Goal: Task Accomplishment & Management: Use online tool/utility

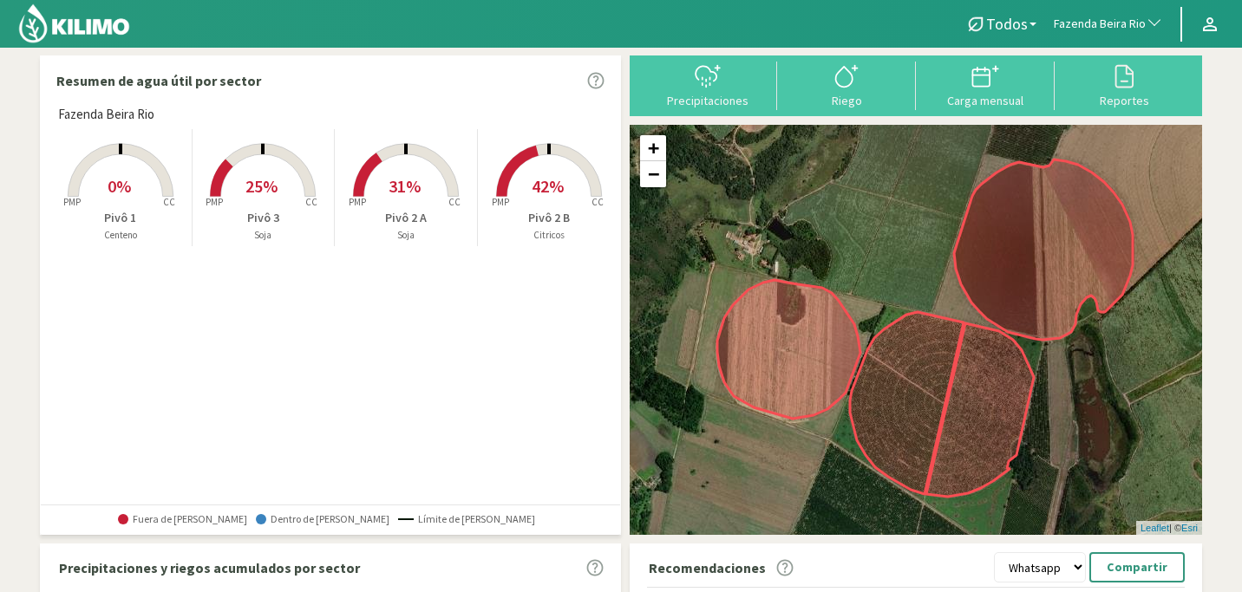
click at [546, 197] on rect at bounding box center [549, 198] width 139 height 139
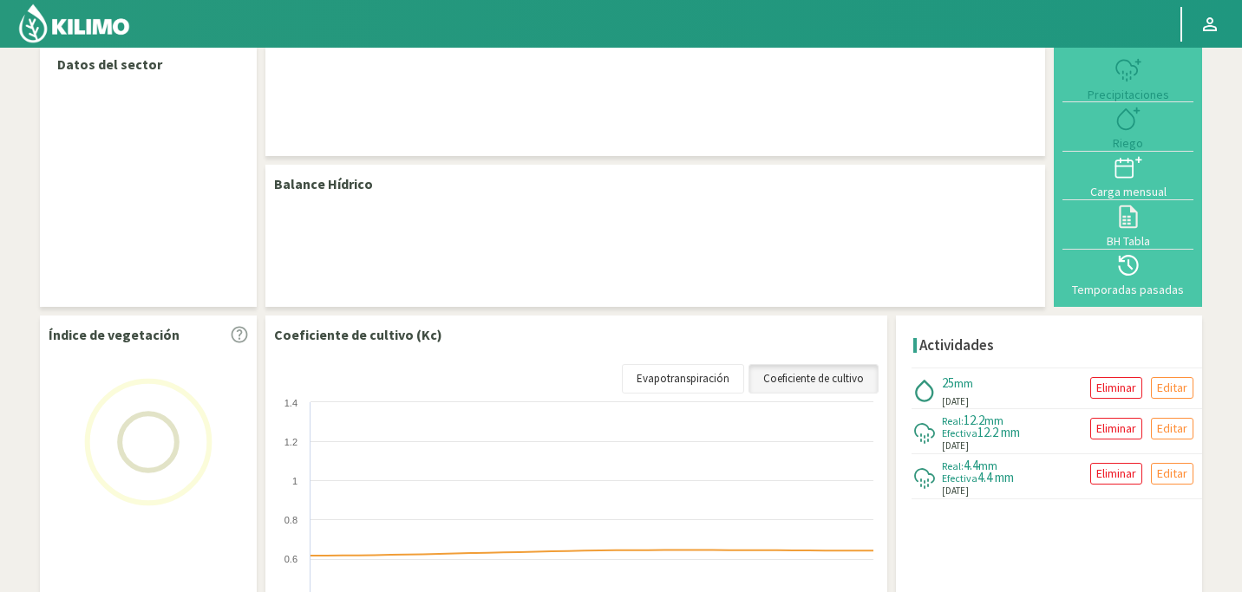
scroll to position [15, 0]
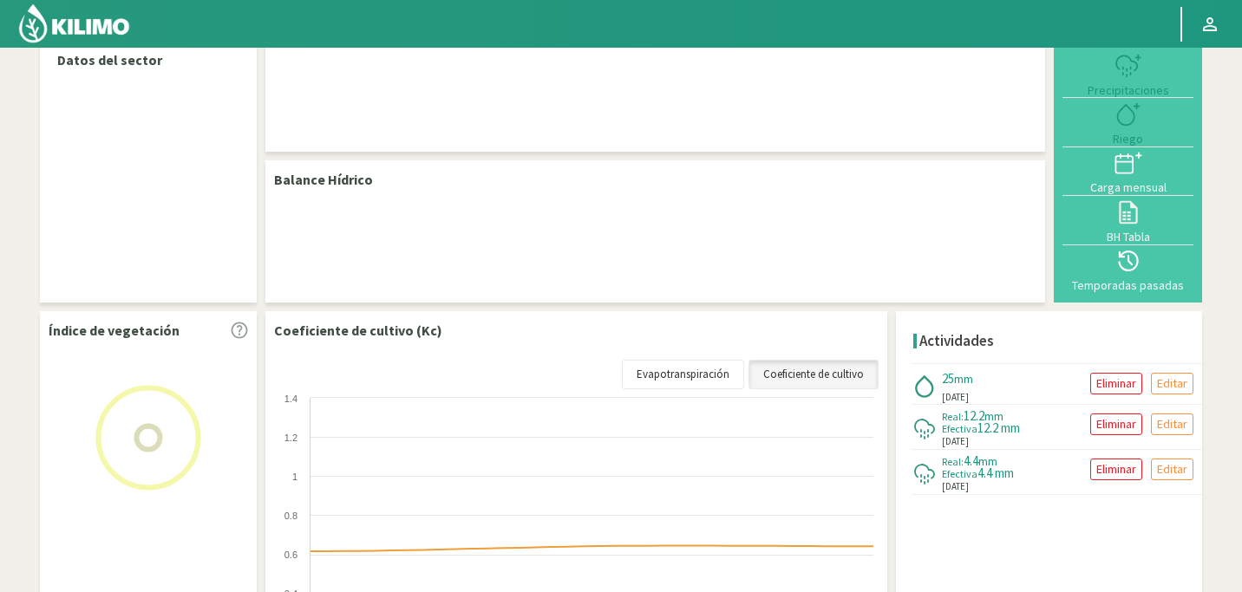
select select "103: Object"
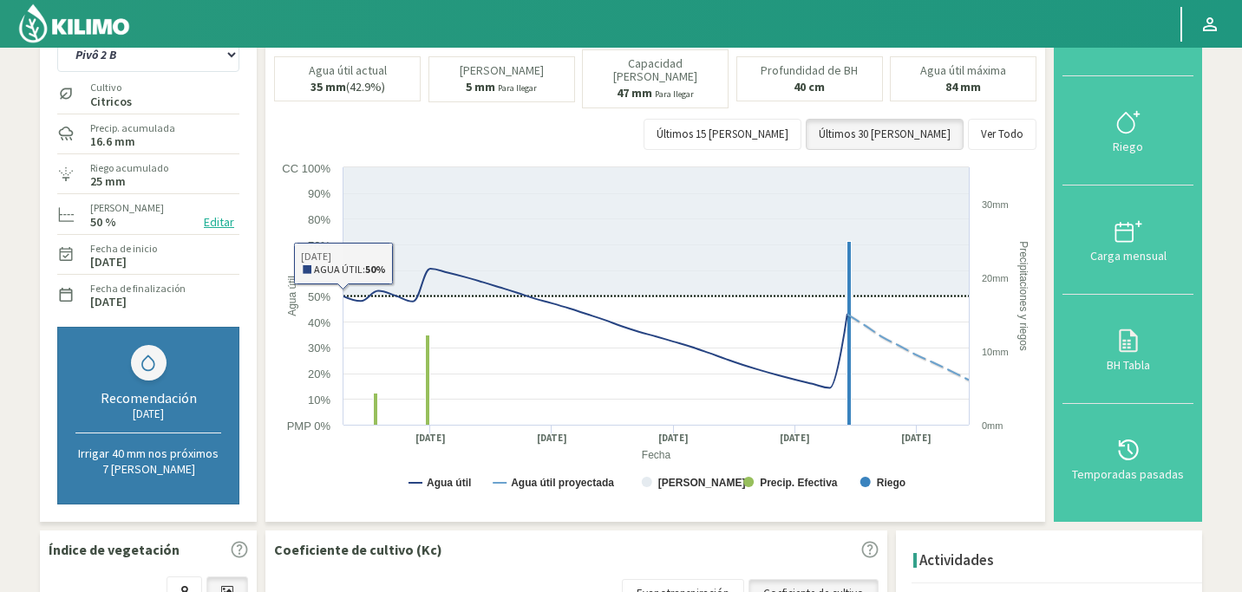
scroll to position [22, 0]
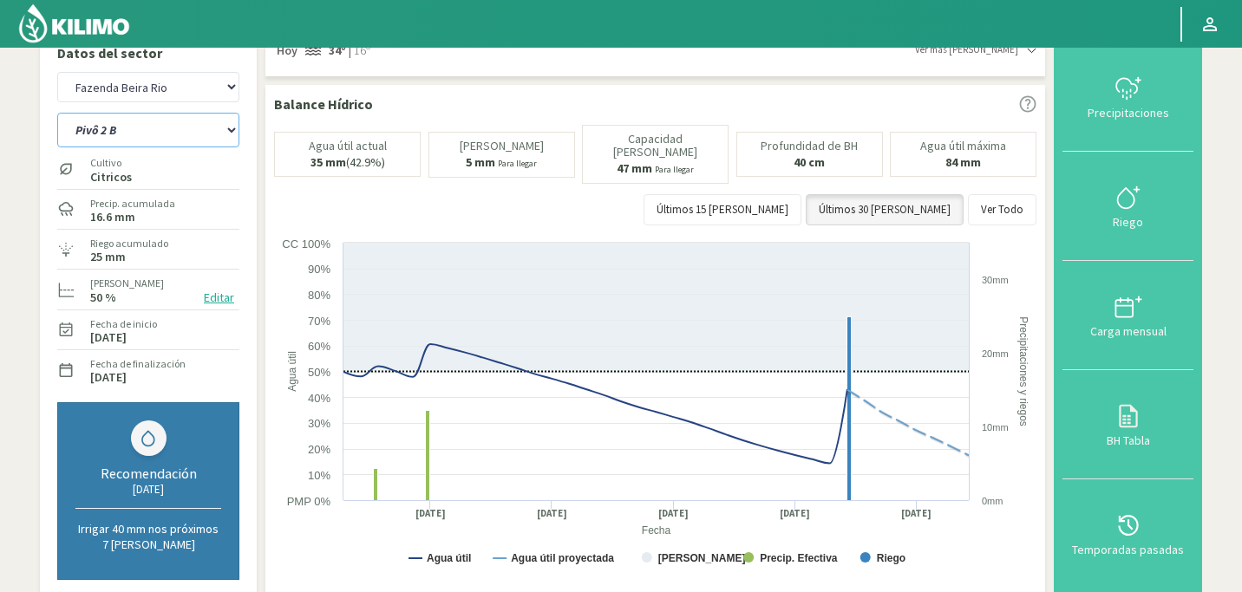
click at [219, 134] on select "Pivô 1 Pivô 2 A Pivô 2 B Pivô 3" at bounding box center [148, 130] width 182 height 35
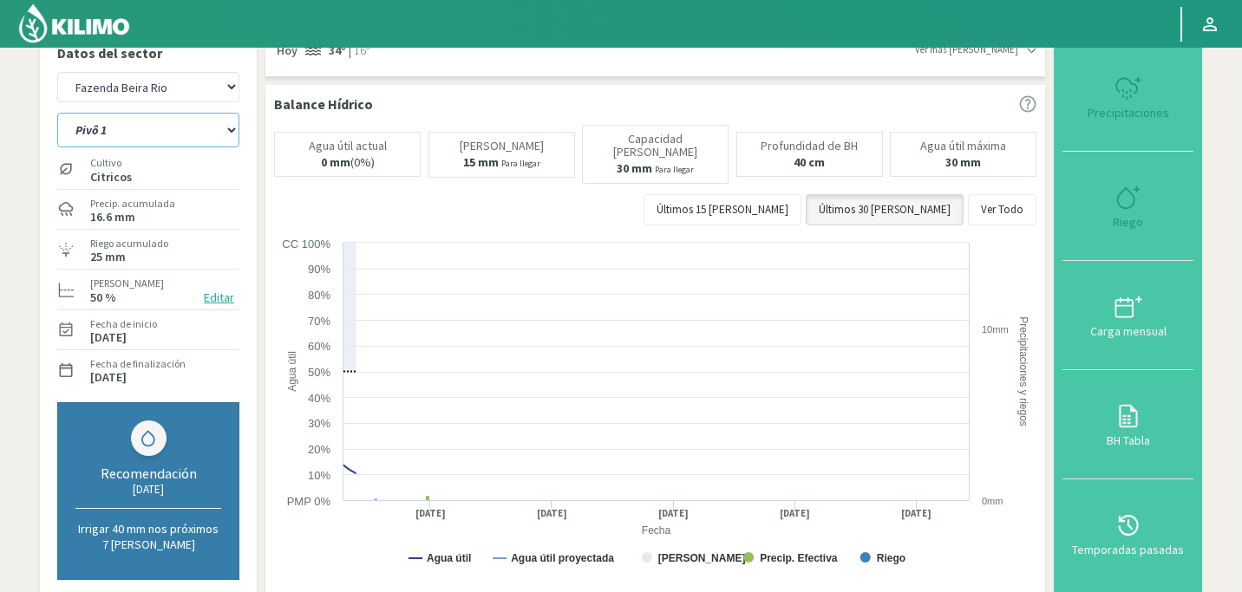
select select "2: Object"
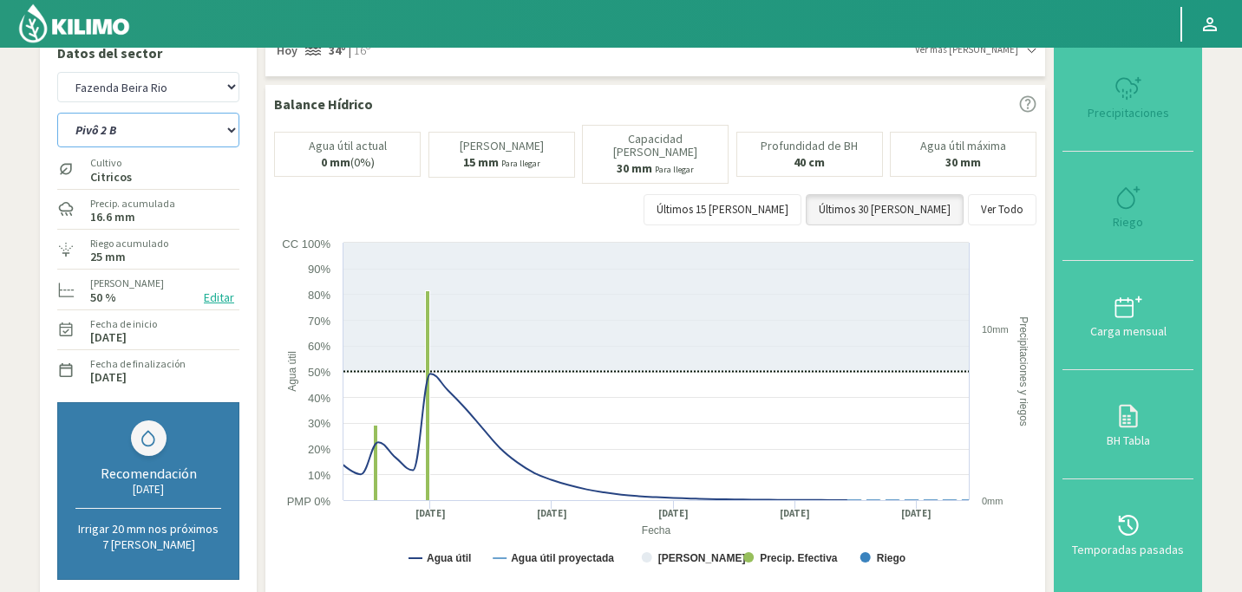
click at [218, 134] on select "Pivô 1 Pivô 2 A Pivô 2 B Pivô 3" at bounding box center [148, 130] width 182 height 35
select select "388: Object"
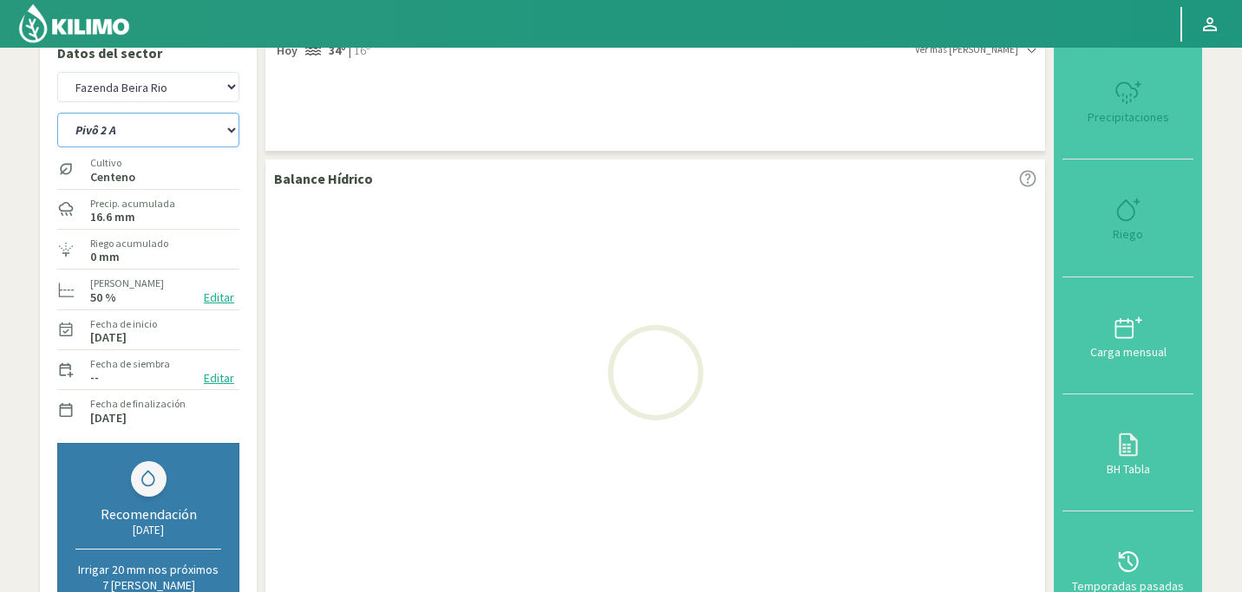
select select "4: Object"
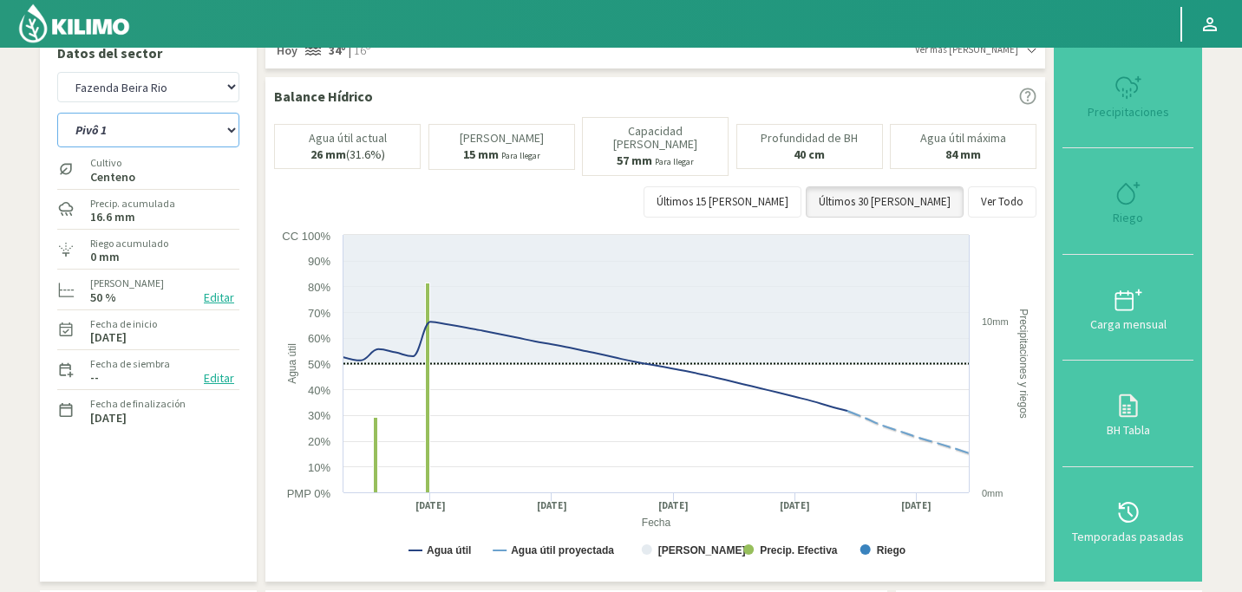
select select "673: Object"
click at [224, 129] on select "Pivô 1 Pivô 2 A Pivô 2 B Pivô 3" at bounding box center [148, 130] width 182 height 35
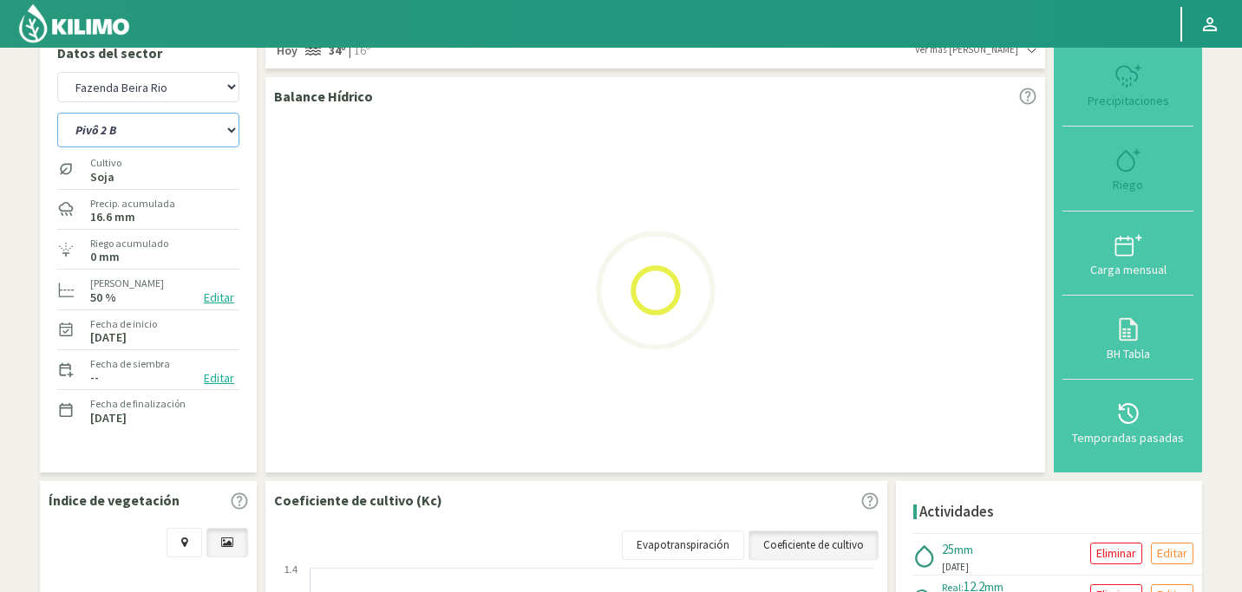
select select "9: Object"
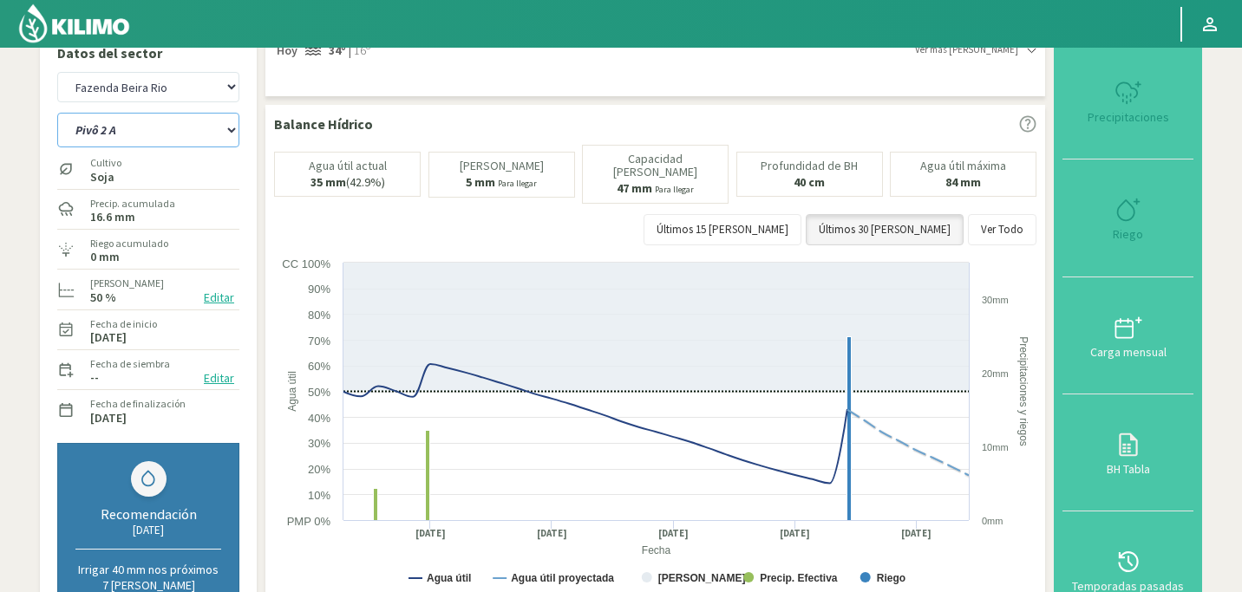
select select "958: Object"
click at [233, 128] on select "Pivô 1 Pivô 2 A Pivô 2 B Pivô 3" at bounding box center [148, 130] width 182 height 35
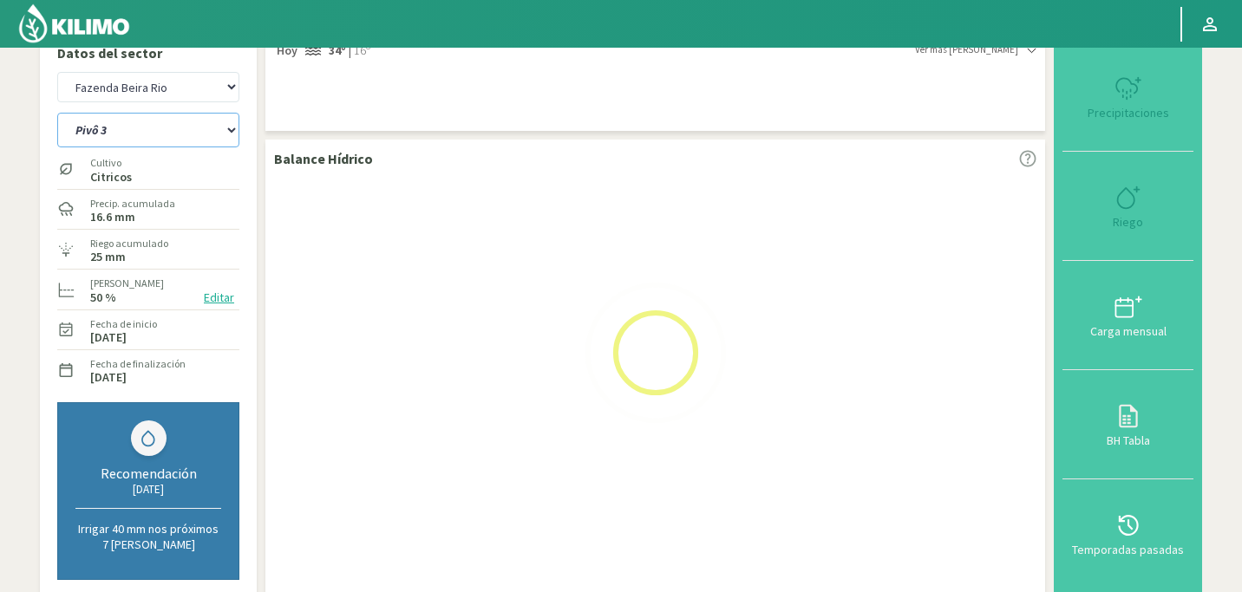
select select "14: Object"
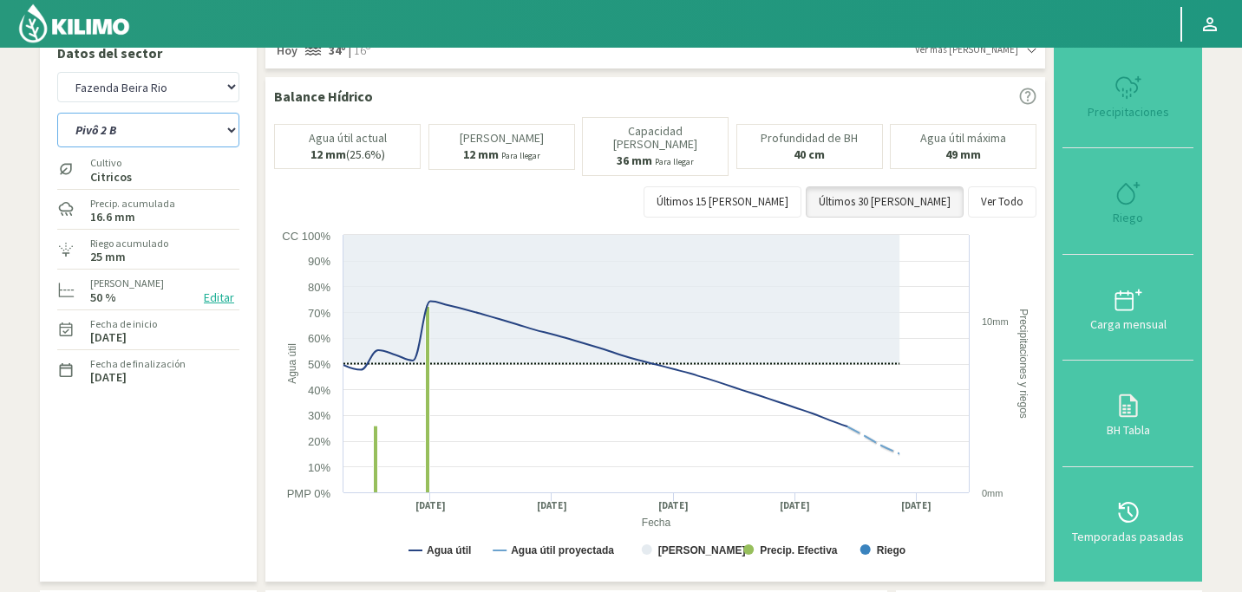
select select "1243: Object"
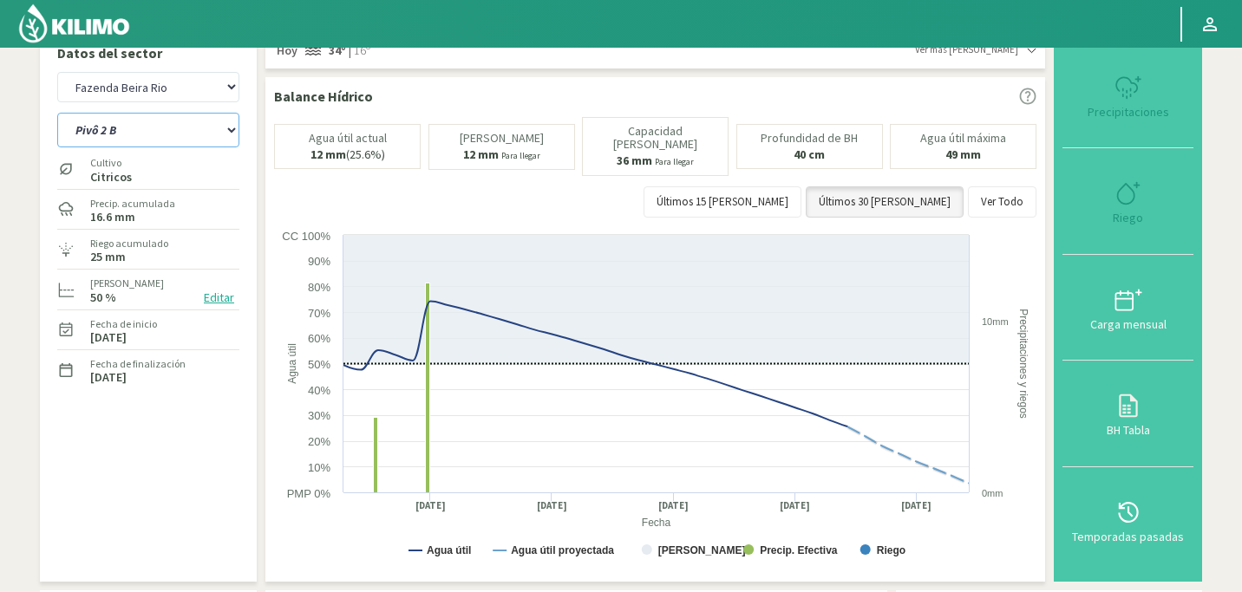
click at [219, 133] on select "Pivô 1 Pivô 2 A Pivô 2 B Pivô 3" at bounding box center [148, 130] width 182 height 35
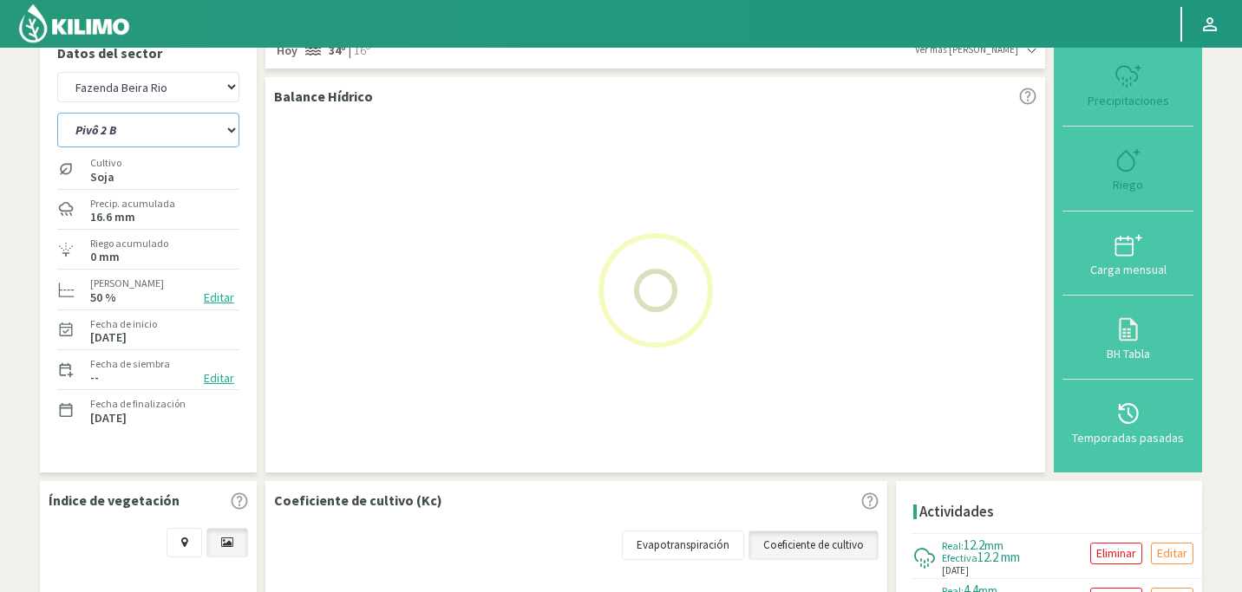
select select "19: Object"
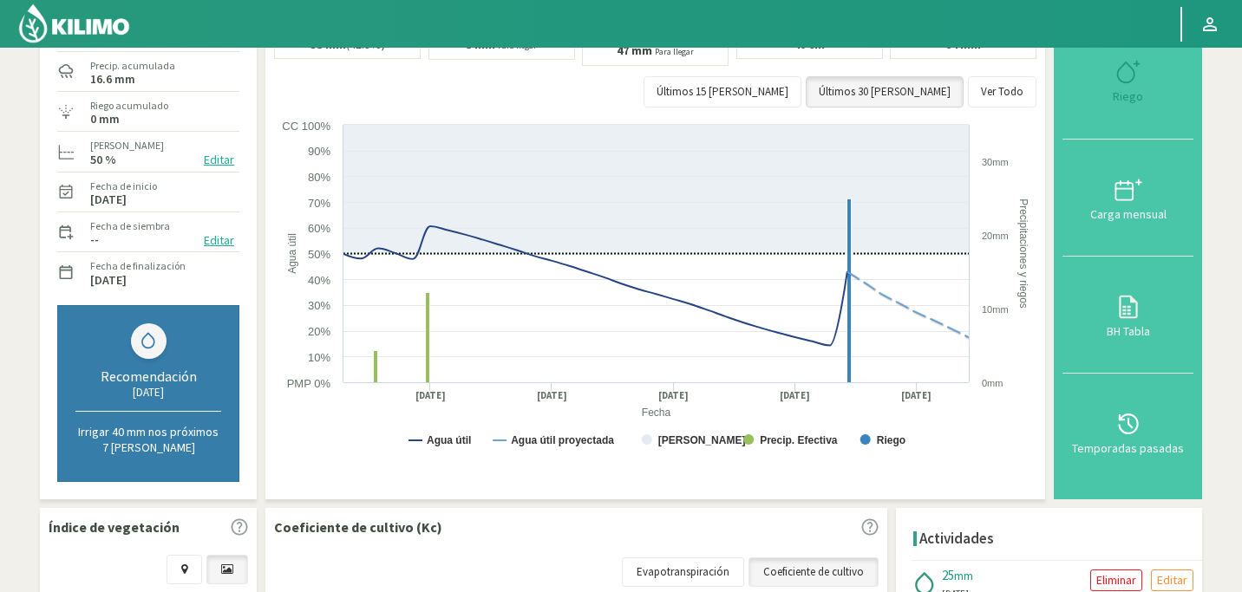
select select "1528: Object"
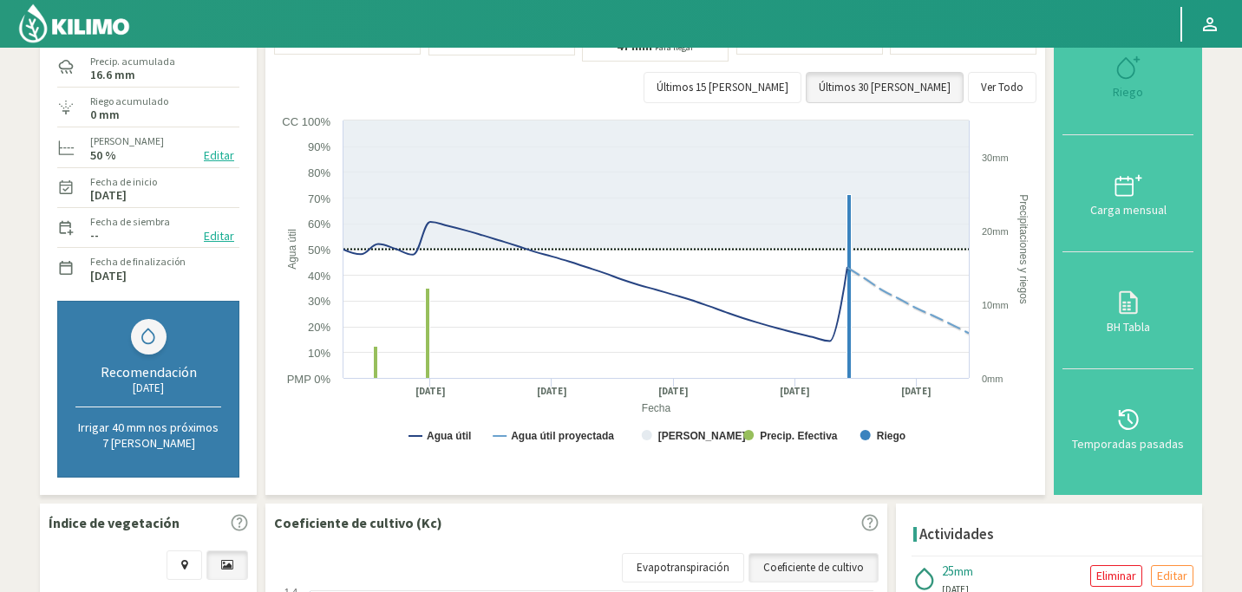
select select "22: Object"
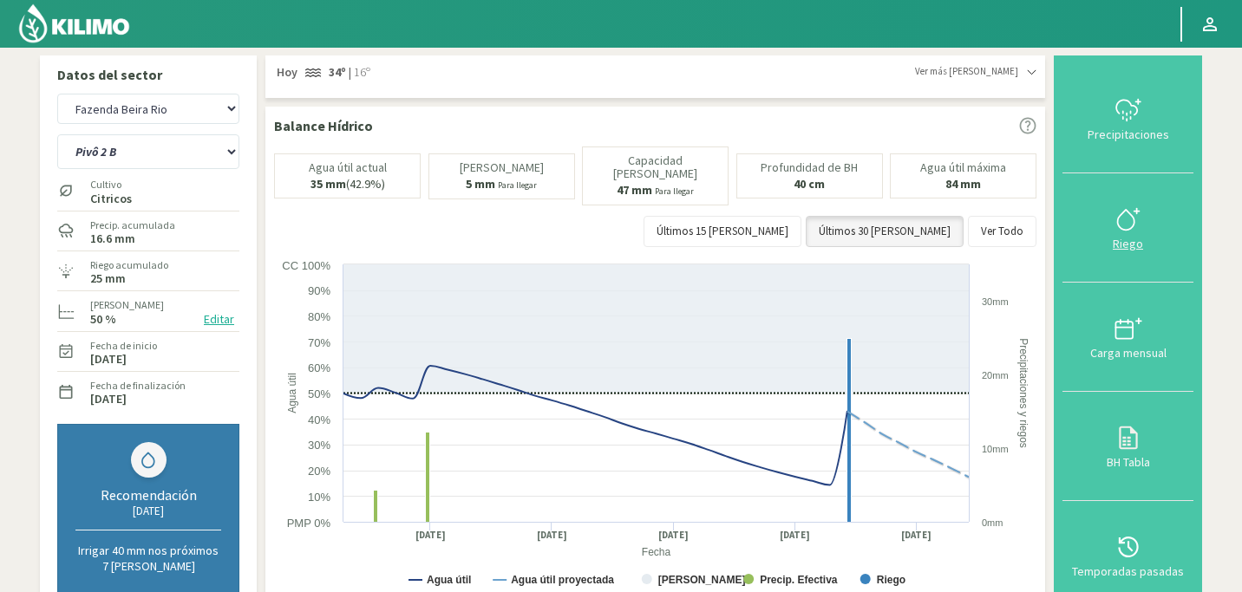
click at [1120, 208] on icon at bounding box center [1129, 220] width 28 height 28
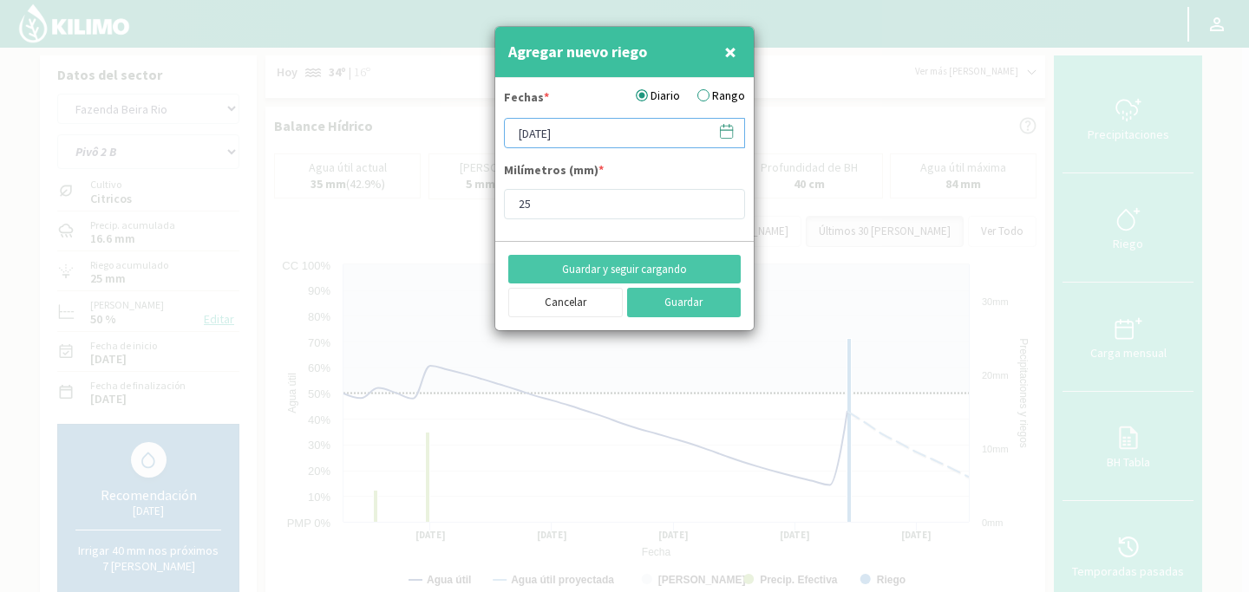
click at [616, 130] on input "[DATE]" at bounding box center [624, 133] width 241 height 30
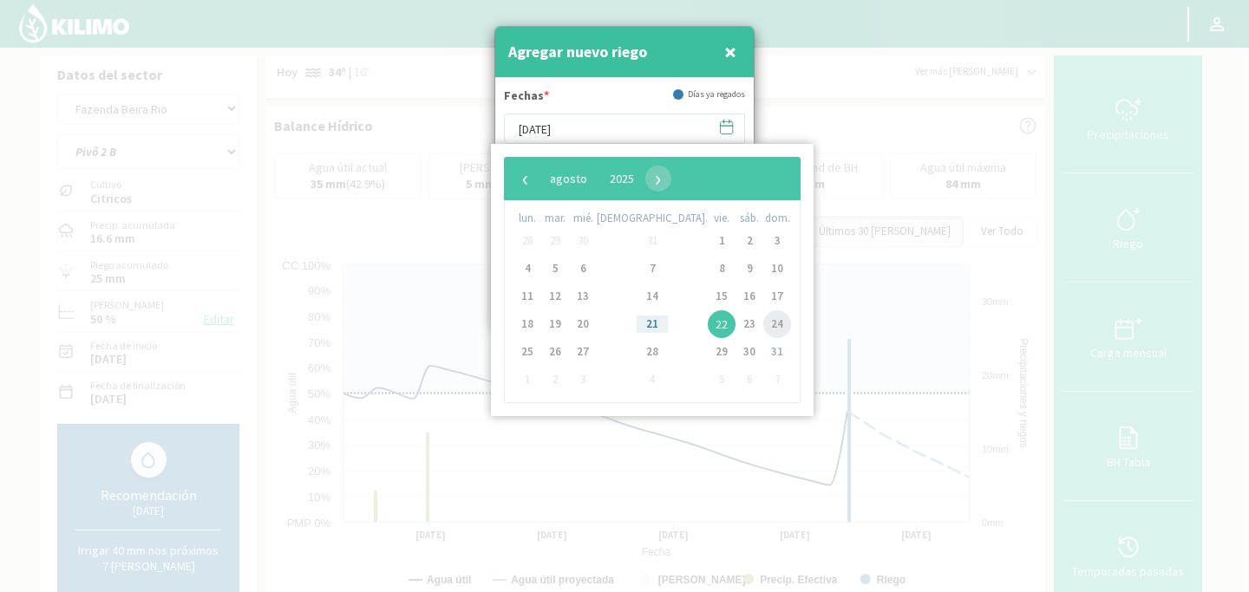
click at [763, 324] on span "24" at bounding box center [777, 325] width 28 height 28
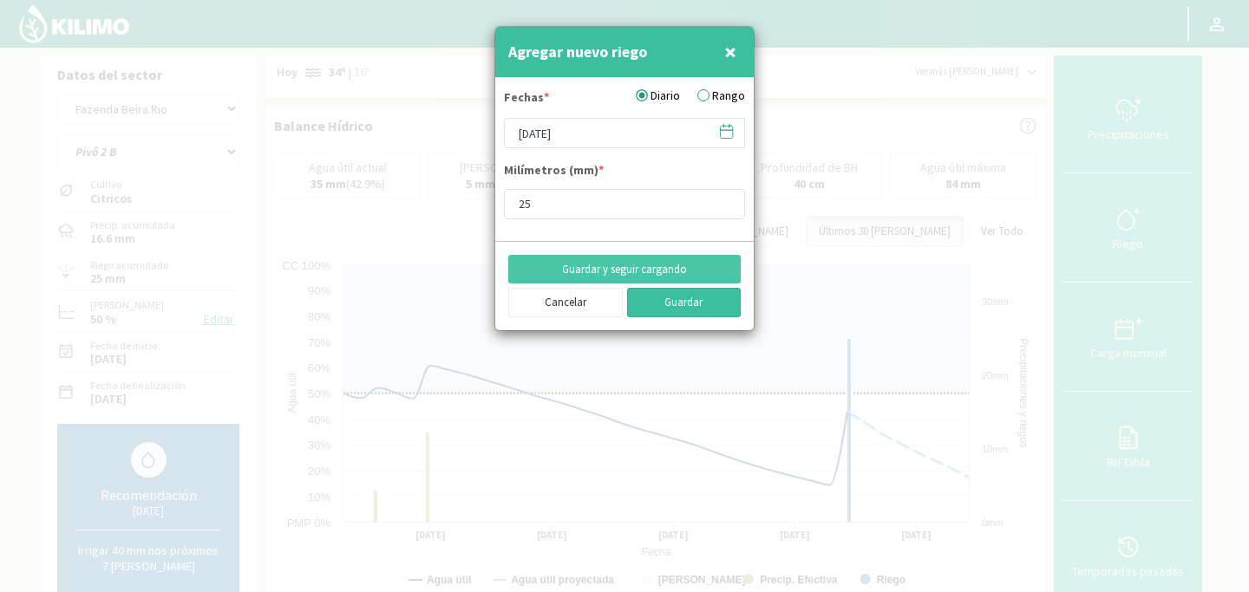
click at [658, 298] on button "Guardar" at bounding box center [684, 302] width 114 height 29
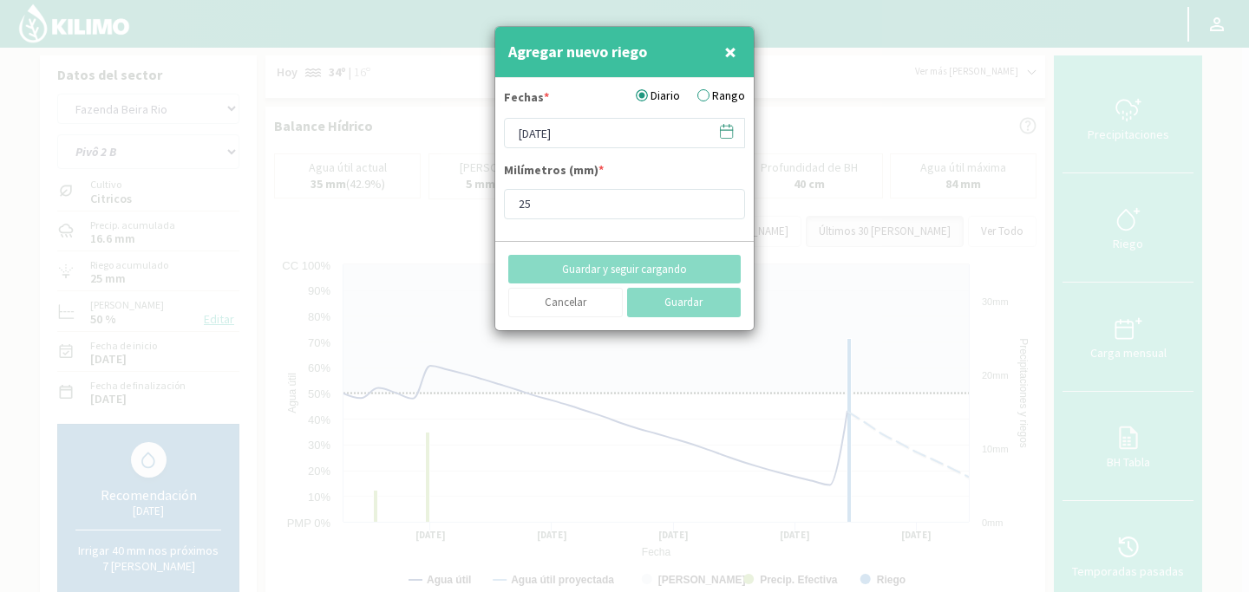
type input "[DATE]"
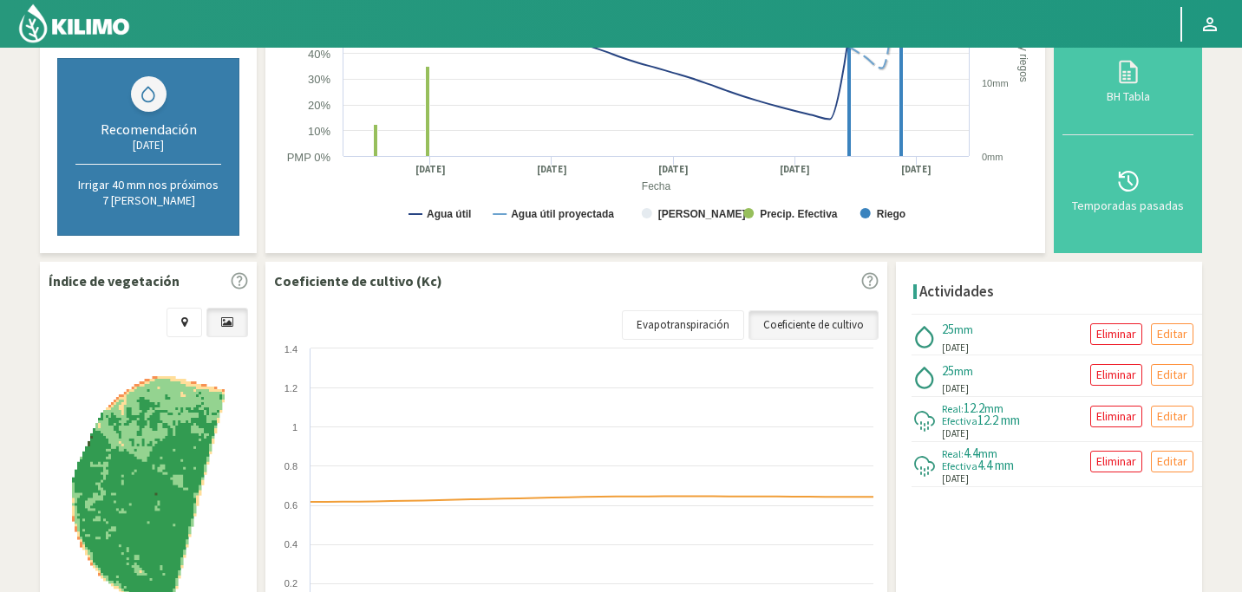
scroll to position [397, 0]
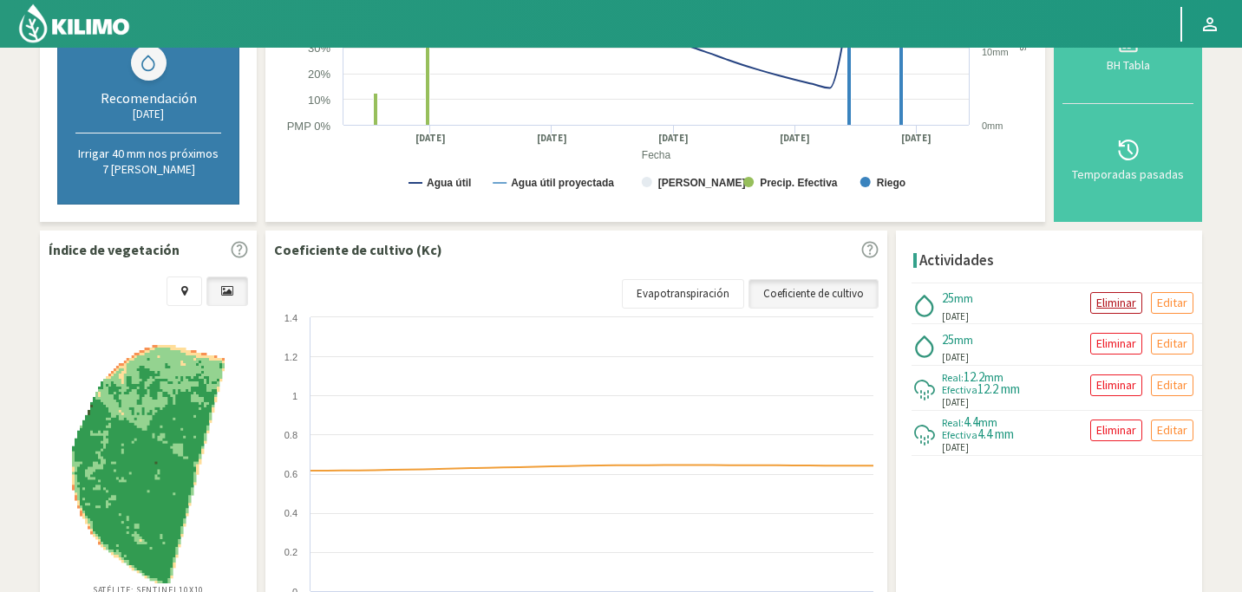
click at [1110, 301] on p "Eliminar" at bounding box center [1116, 303] width 40 height 20
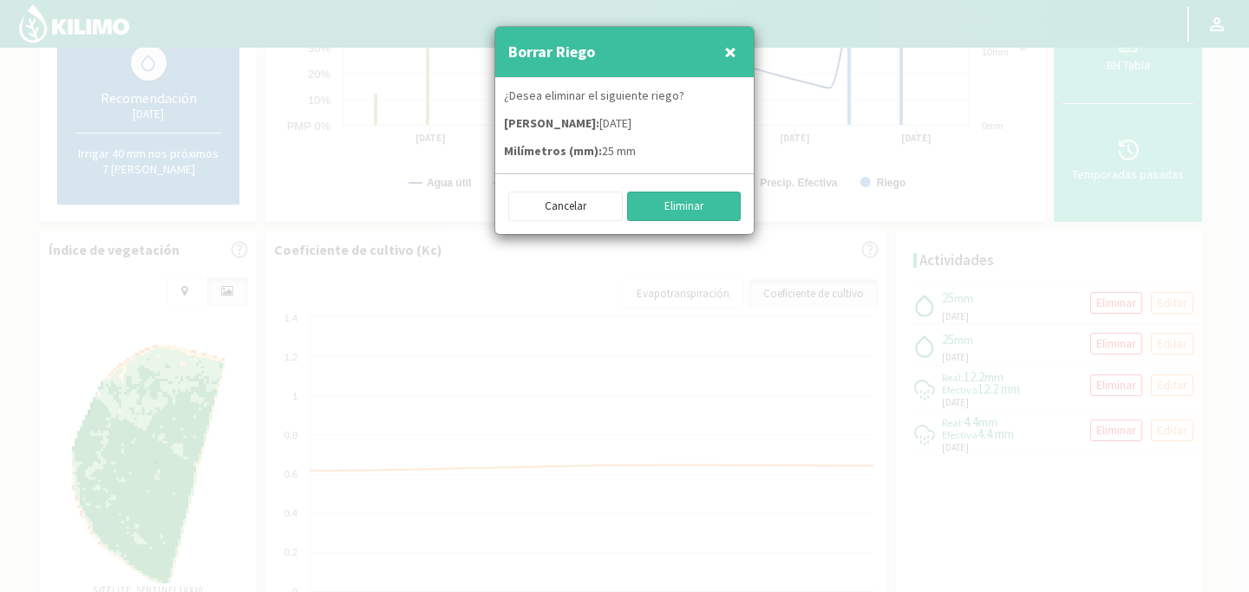
click at [664, 216] on button "Eliminar" at bounding box center [684, 206] width 114 height 29
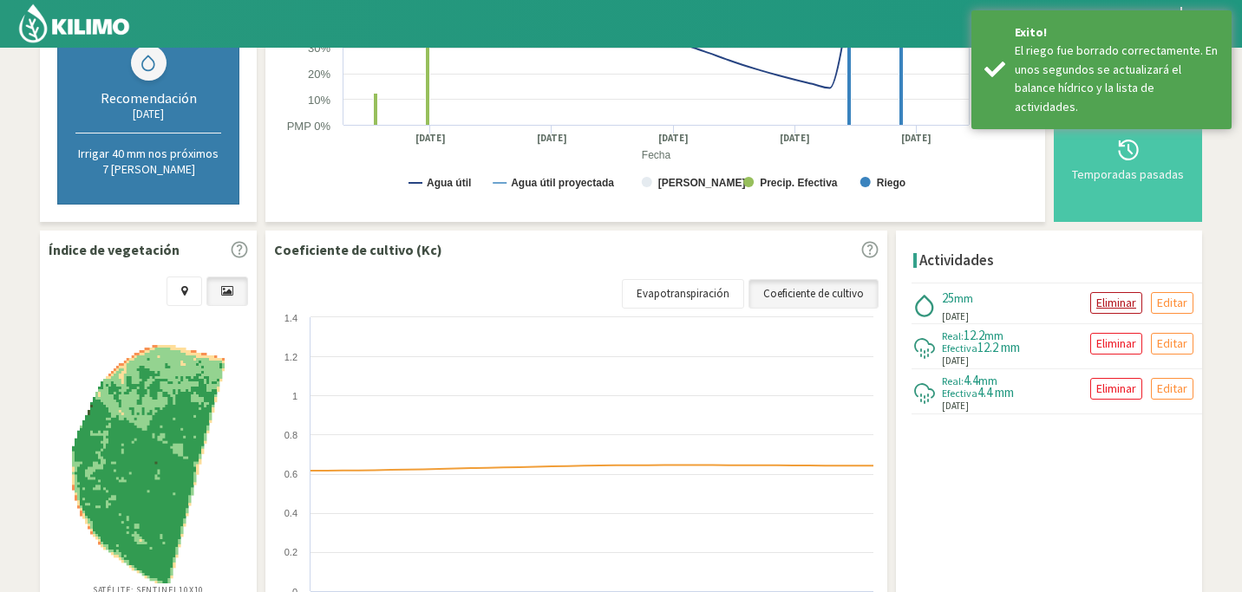
click at [1107, 303] on p "Eliminar" at bounding box center [1116, 303] width 40 height 20
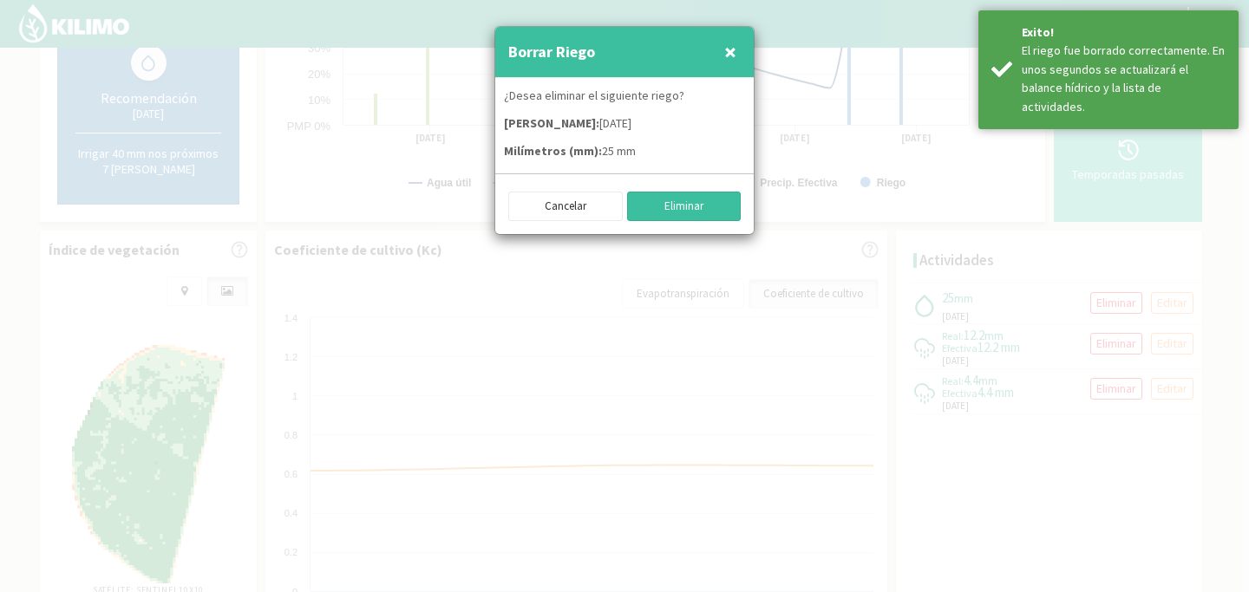
click at [713, 211] on button "Eliminar" at bounding box center [684, 206] width 114 height 29
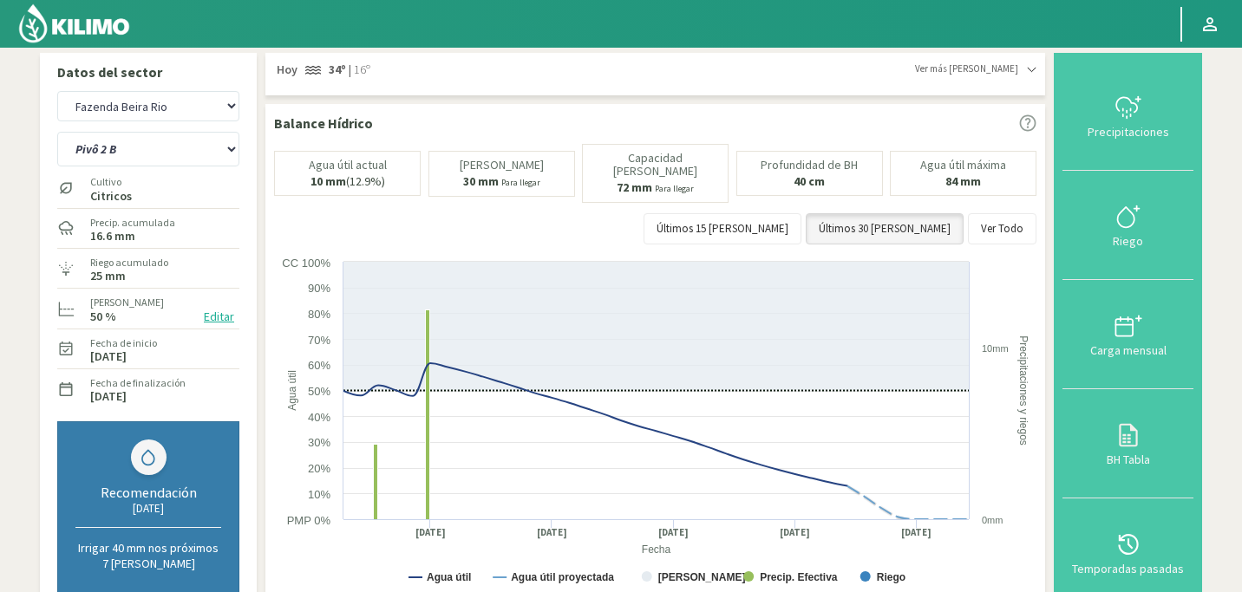
scroll to position [0, 0]
